Goal: Check status

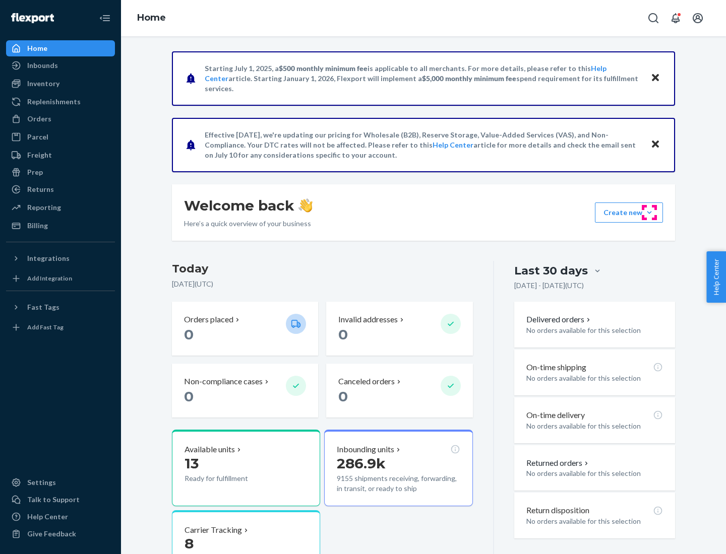
click at [649, 213] on button "Create new Create new inbound Create new order Create new product" at bounding box center [629, 213] width 68 height 20
click at [42, 66] on div "Inbounds" at bounding box center [42, 65] width 31 height 10
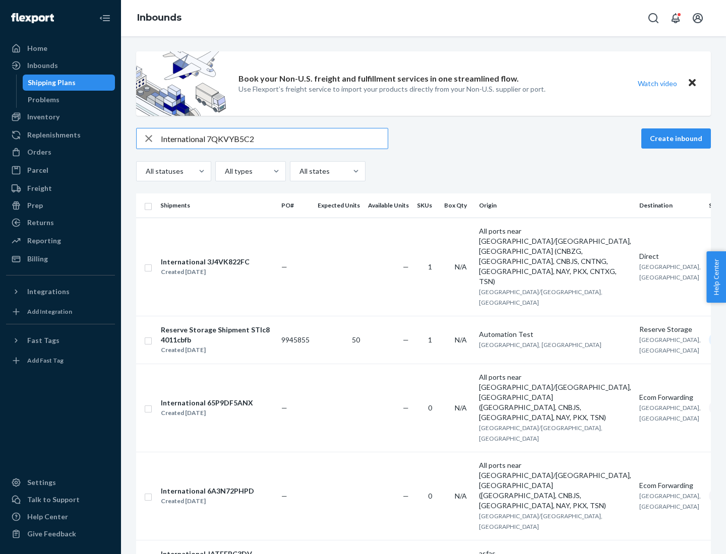
type input "International 7QKVYB5C29"
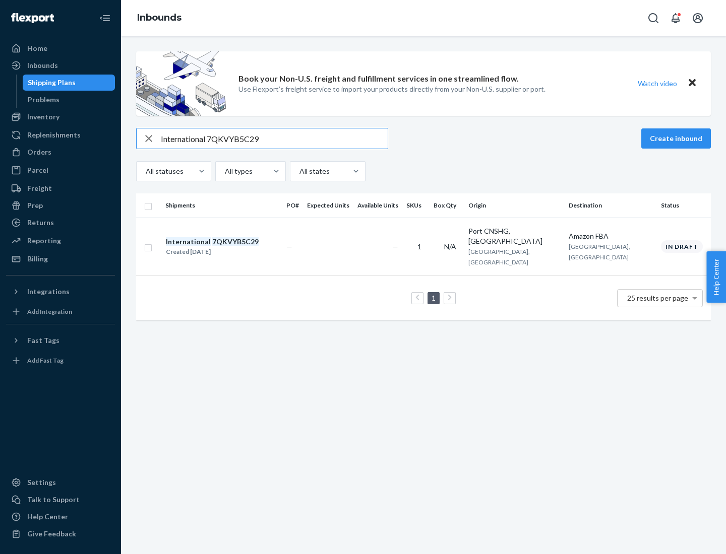
click at [229, 247] on div "Created [DATE]" at bounding box center [212, 252] width 93 height 10
